Goal: Task Accomplishment & Management: Use online tool/utility

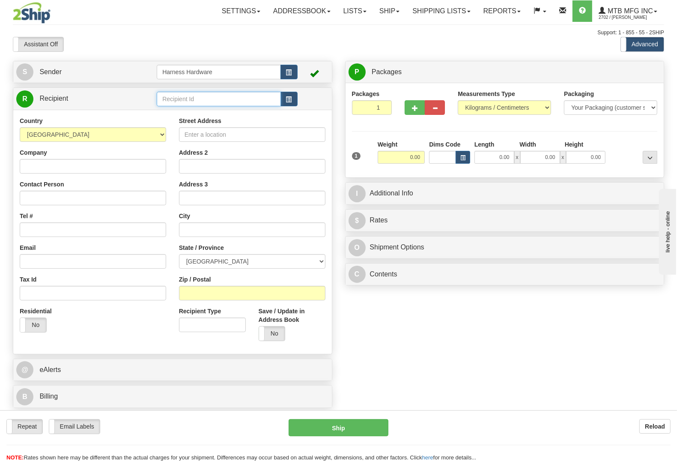
click at [185, 100] on input "text" at bounding box center [219, 99] width 124 height 15
type input "rinh"
type input "4.00"
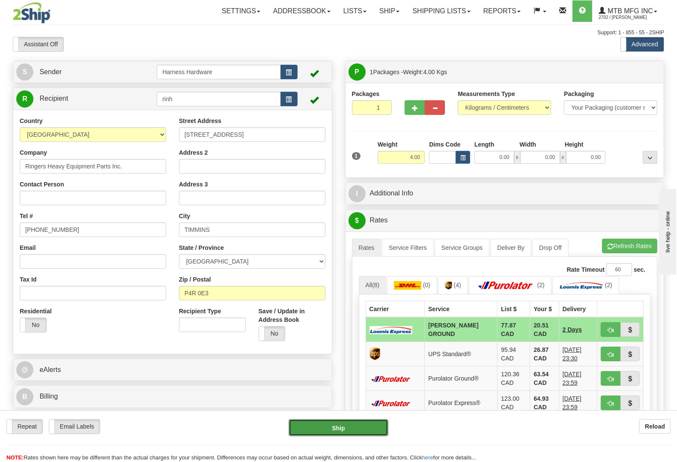
click at [349, 423] on button "Ship" at bounding box center [339, 427] width 100 height 17
type input "DD"
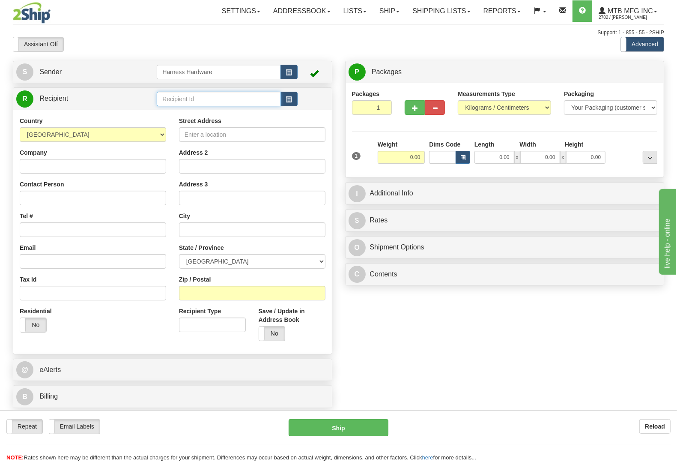
click at [185, 96] on input "text" at bounding box center [219, 99] width 124 height 15
